Goal: Communication & Community: Answer question/provide support

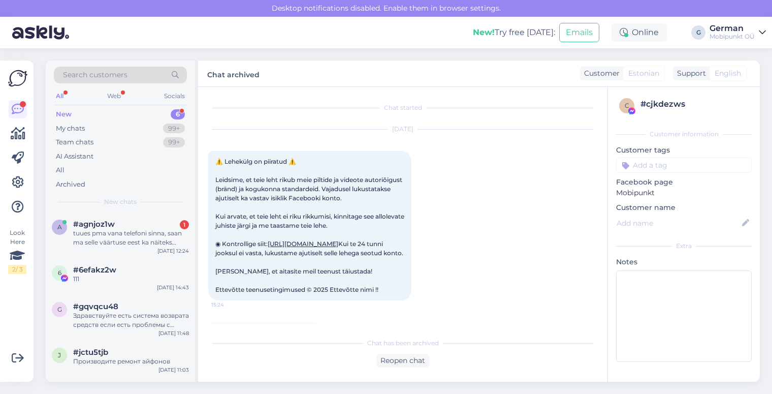
scroll to position [21, 0]
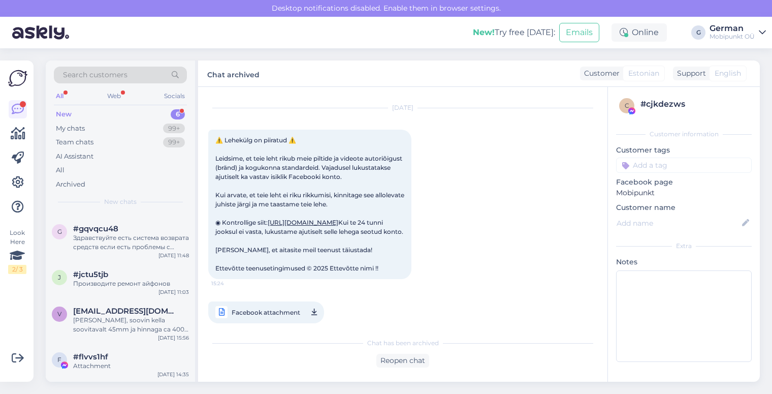
click at [69, 115] on div "New" at bounding box center [64, 114] width 16 height 10
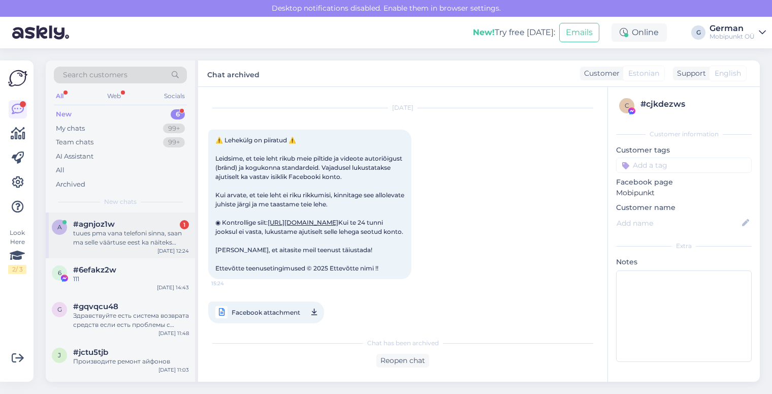
click at [141, 241] on div "tuues pma vana telefoni sinna, saan ma selle väärtuse eest ka näiteks nutikella…" at bounding box center [131, 238] width 116 height 18
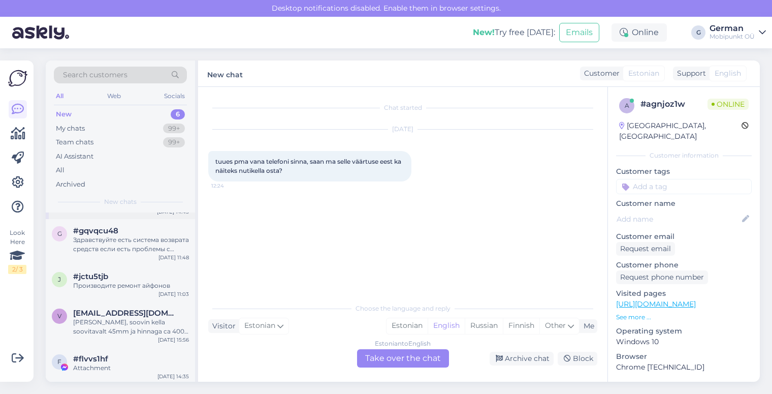
scroll to position [78, 0]
click at [122, 240] on div "Здравствуйте есть система возврата средств если есть проблемы с товаром" at bounding box center [131, 242] width 116 height 18
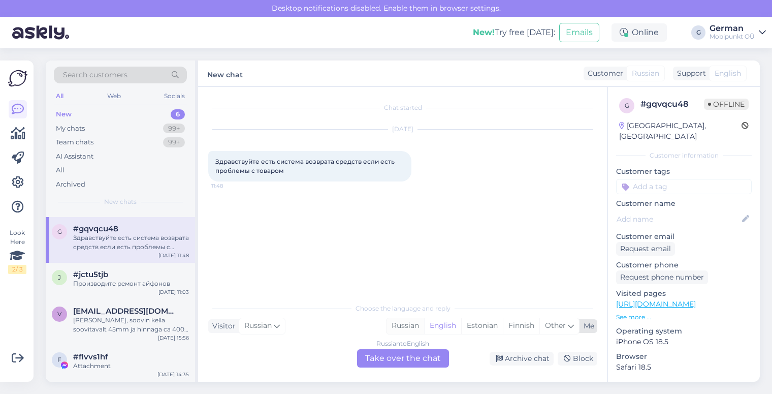
click at [407, 326] on div "Russian" at bounding box center [406, 325] width 38 height 15
click at [402, 365] on div "Russian to Russian Take over the chat" at bounding box center [403, 358] width 92 height 18
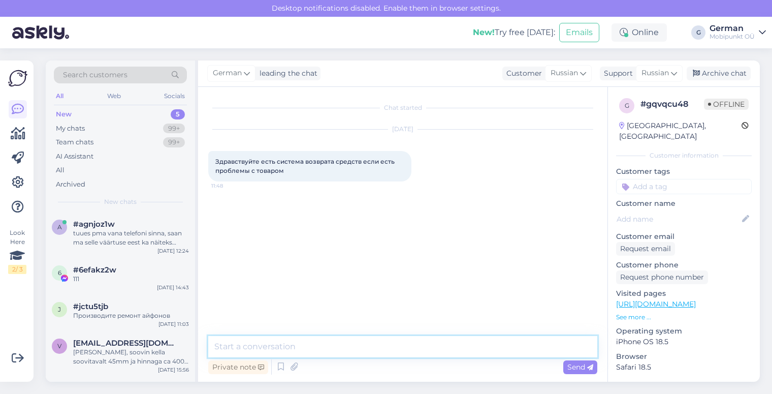
click at [314, 350] on textarea at bounding box center [402, 346] width 389 height 21
type textarea "P"
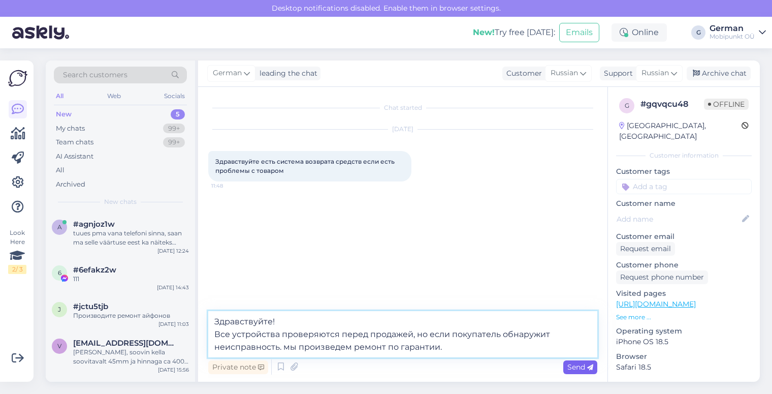
type textarea "Здравствуйте! Все устройства проверяются перед продажей, но если покупатель обн…"
click at [577, 367] on span "Send" at bounding box center [581, 366] width 26 height 9
